Goal: Check status

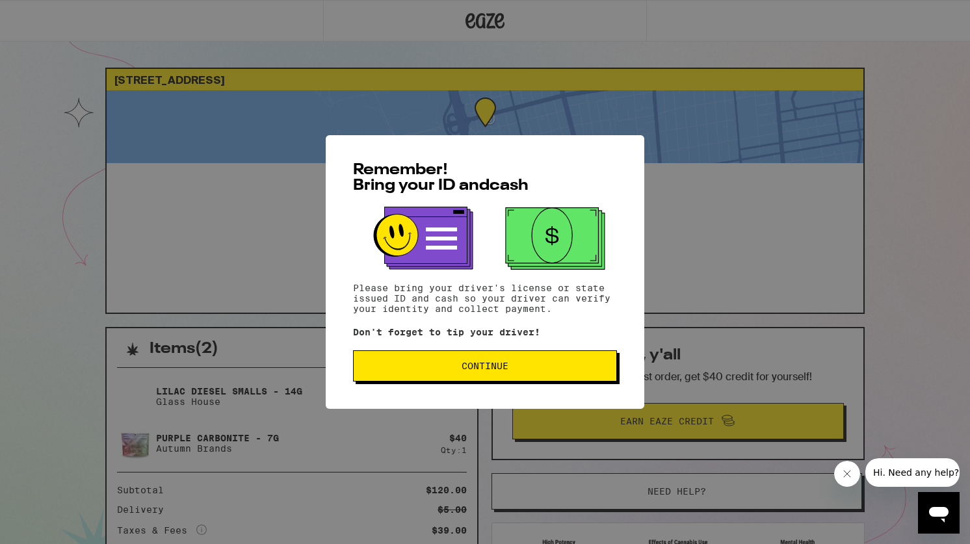
click at [514, 367] on span "Continue" at bounding box center [485, 365] width 242 height 9
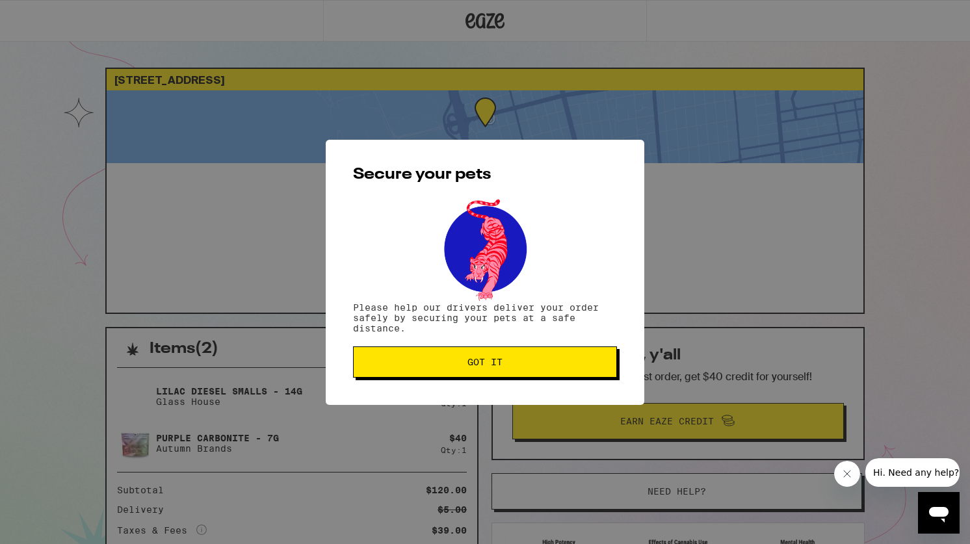
click at [491, 350] on button "Got it" at bounding box center [485, 361] width 264 height 31
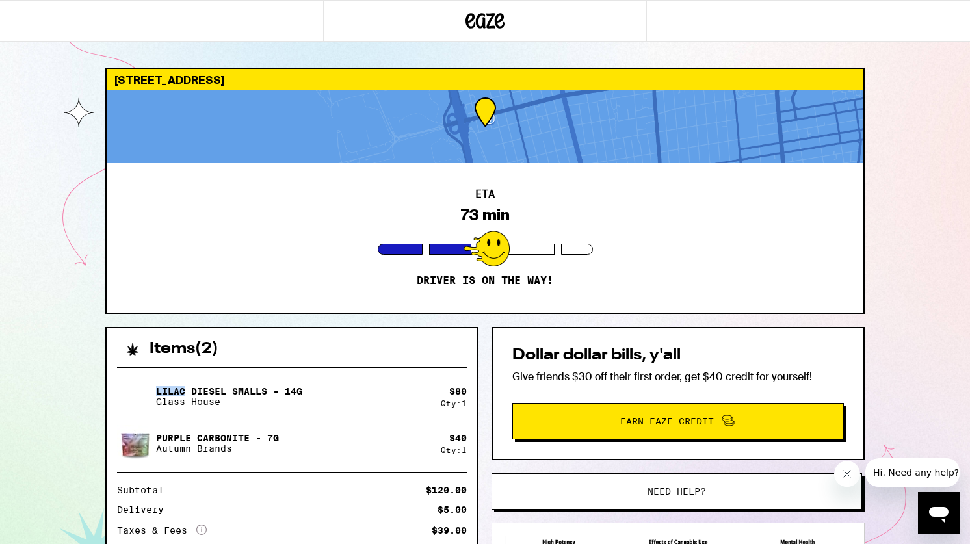
click at [374, 370] on div "Lilac Diesel Smalls - 14g Glass House $ 80 Qty: 1 Purple Carbonite - 7g Autumn …" at bounding box center [292, 481] width 370 height 248
click at [346, 348] on div "Items ( 2 )" at bounding box center [292, 342] width 370 height 29
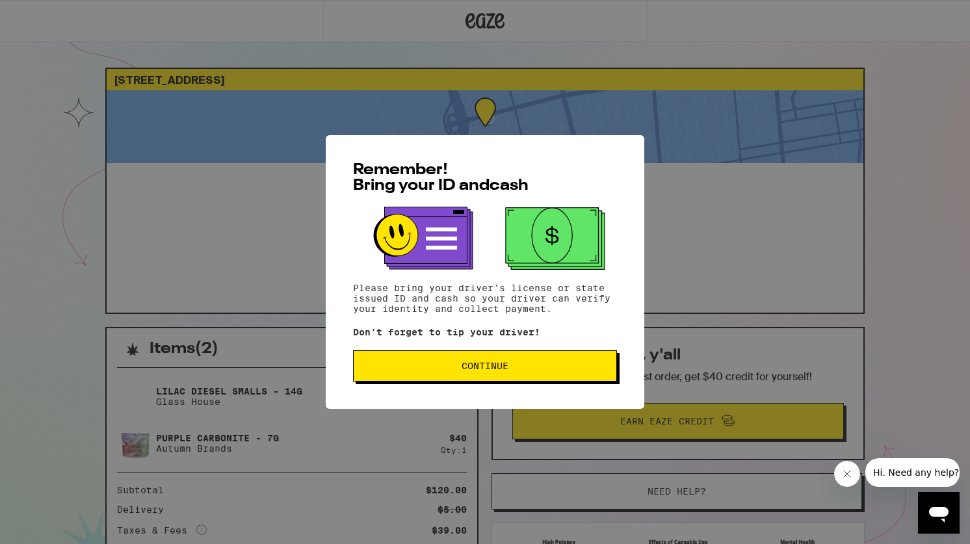
click at [456, 379] on button "Continue" at bounding box center [485, 365] width 264 height 31
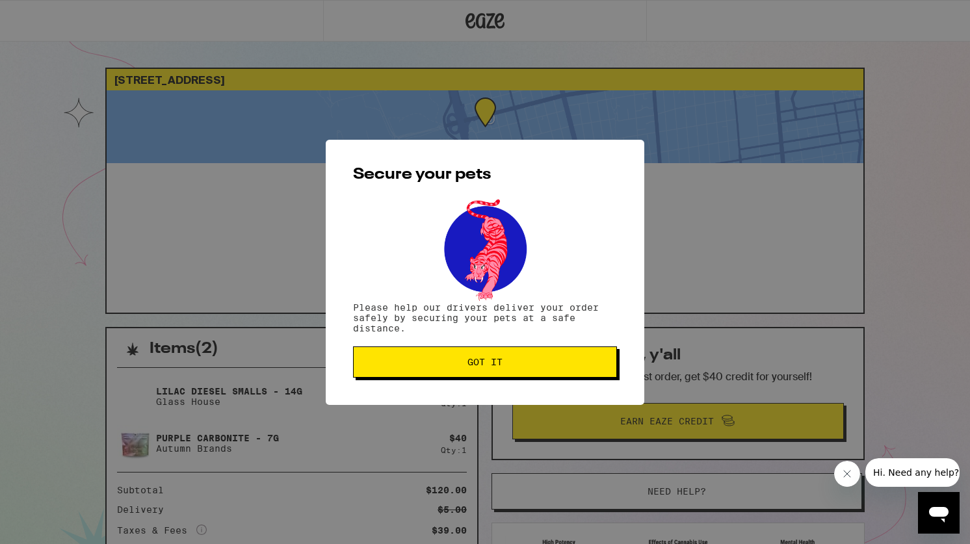
click at [457, 378] on button "Got it" at bounding box center [485, 361] width 264 height 31
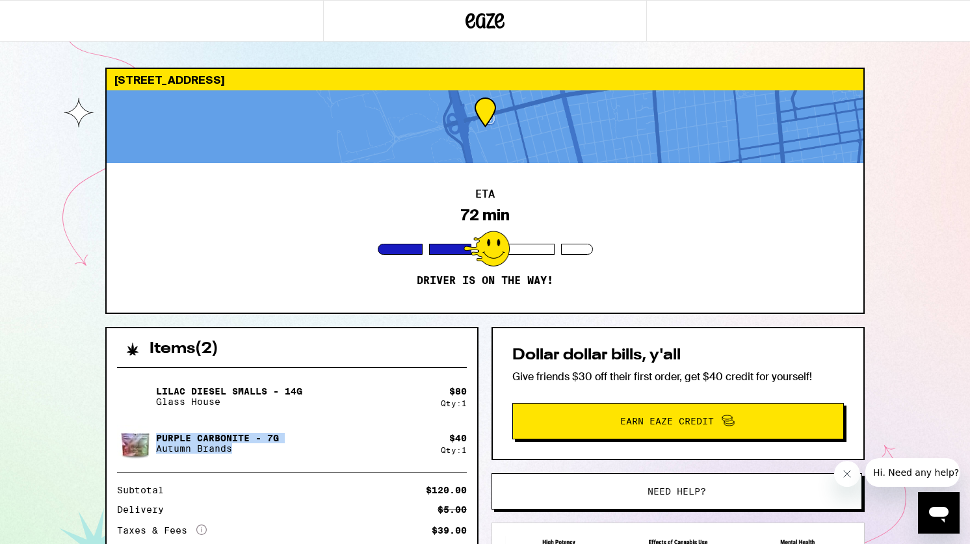
drag, startPoint x: 419, startPoint y: 456, endPoint x: 415, endPoint y: 421, distance: 36.0
click at [415, 421] on div "Lilac Diesel Smalls - 14g Glass House $ 80 Qty: 1 Purple Carbonite - 7g Autumn …" at bounding box center [292, 419] width 350 height 83
click at [415, 420] on div "Lilac Diesel Smalls - 14g Glass House $ 80 Qty: 1 Purple Carbonite - 7g Autumn …" at bounding box center [292, 419] width 350 height 83
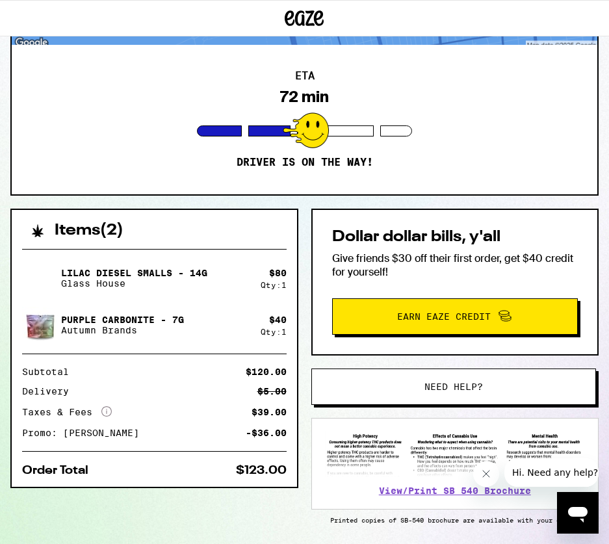
scroll to position [161, 0]
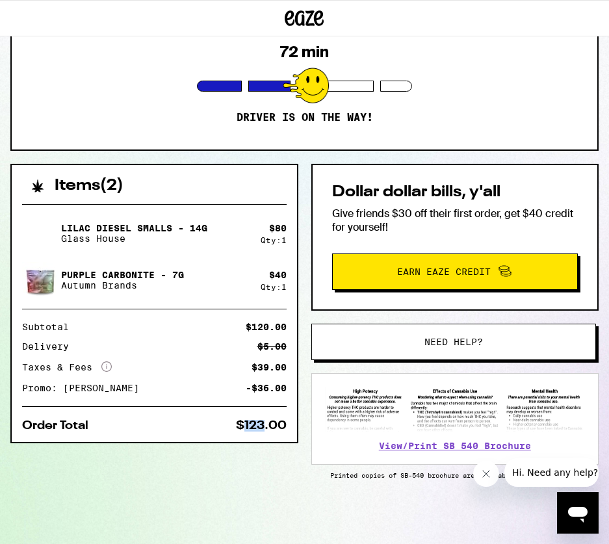
drag, startPoint x: 263, startPoint y: 421, endPoint x: 244, endPoint y: 421, distance: 18.8
click at [244, 421] on div "$123.00" at bounding box center [261, 426] width 51 height 12
copy div "123"
